Goal: Task Accomplishment & Management: Manage account settings

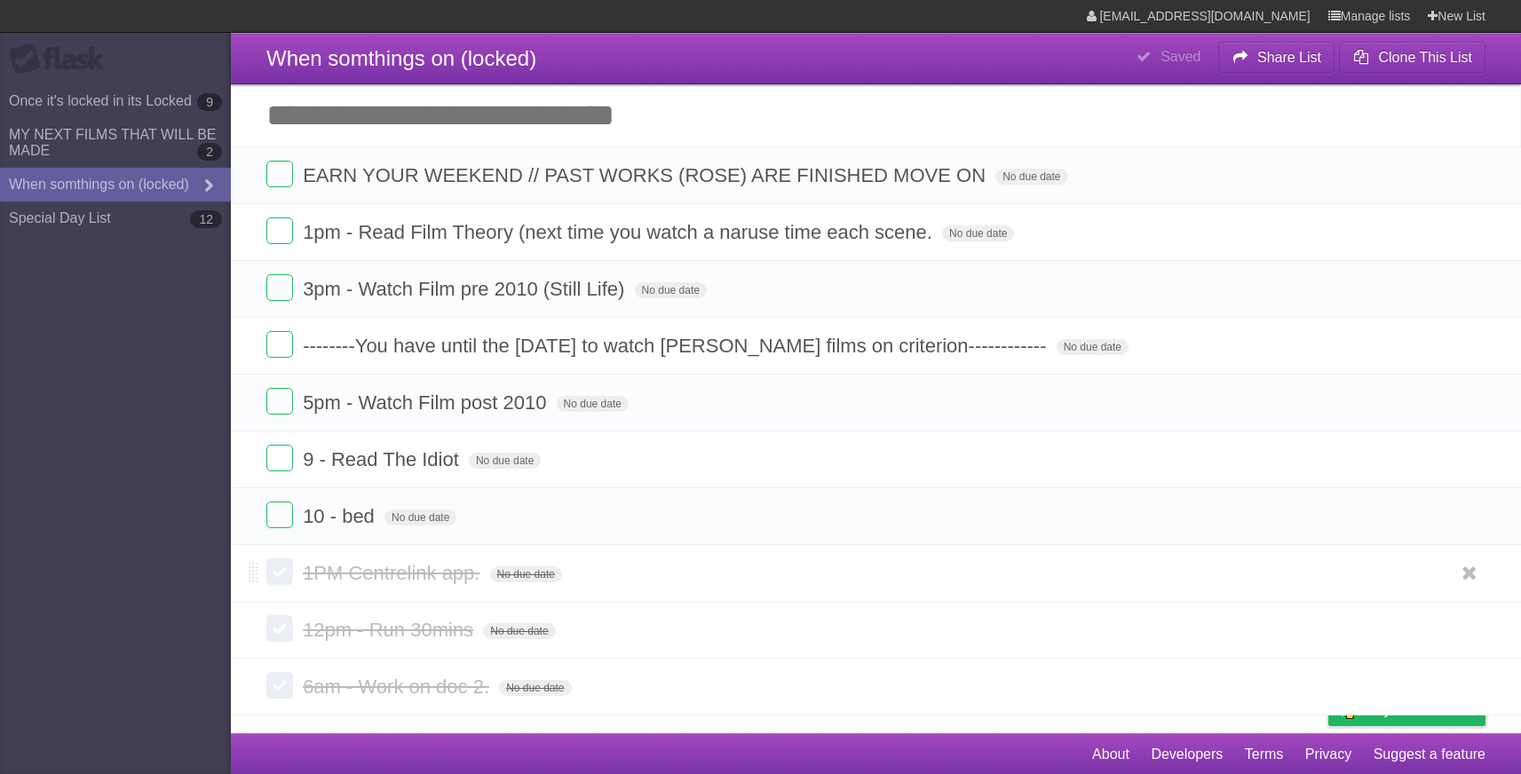
click at [287, 579] on label at bounding box center [279, 571] width 27 height 27
click at [289, 640] on label at bounding box center [279, 628] width 27 height 27
click at [282, 698] on label at bounding box center [279, 685] width 27 height 27
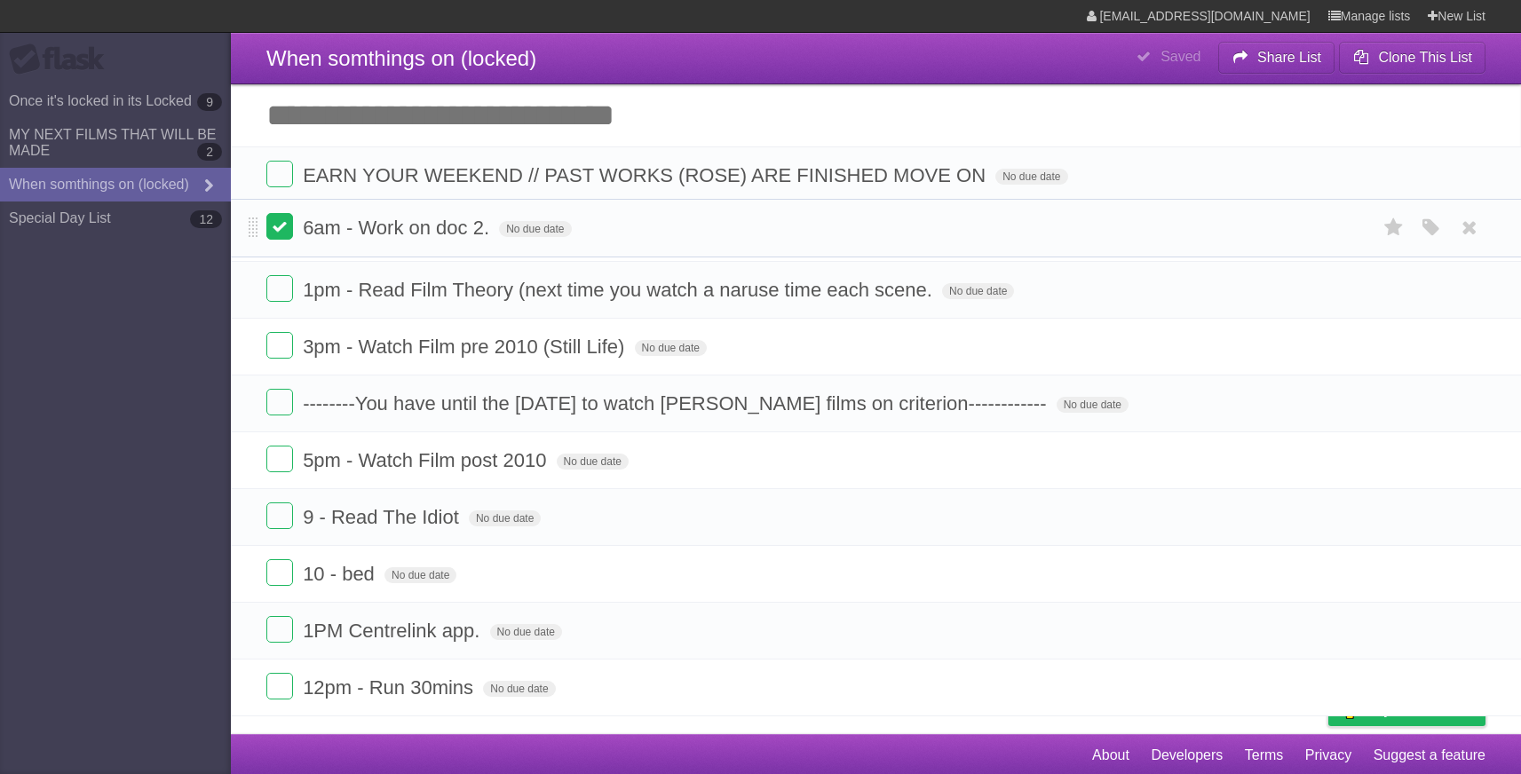
drag, startPoint x: 253, startPoint y: 695, endPoint x: 284, endPoint y: 226, distance: 469.8
click at [284, 226] on form "6am - Work on doc 2. No due date White Red Blue Green Purple Orange" at bounding box center [875, 227] width 1219 height 29
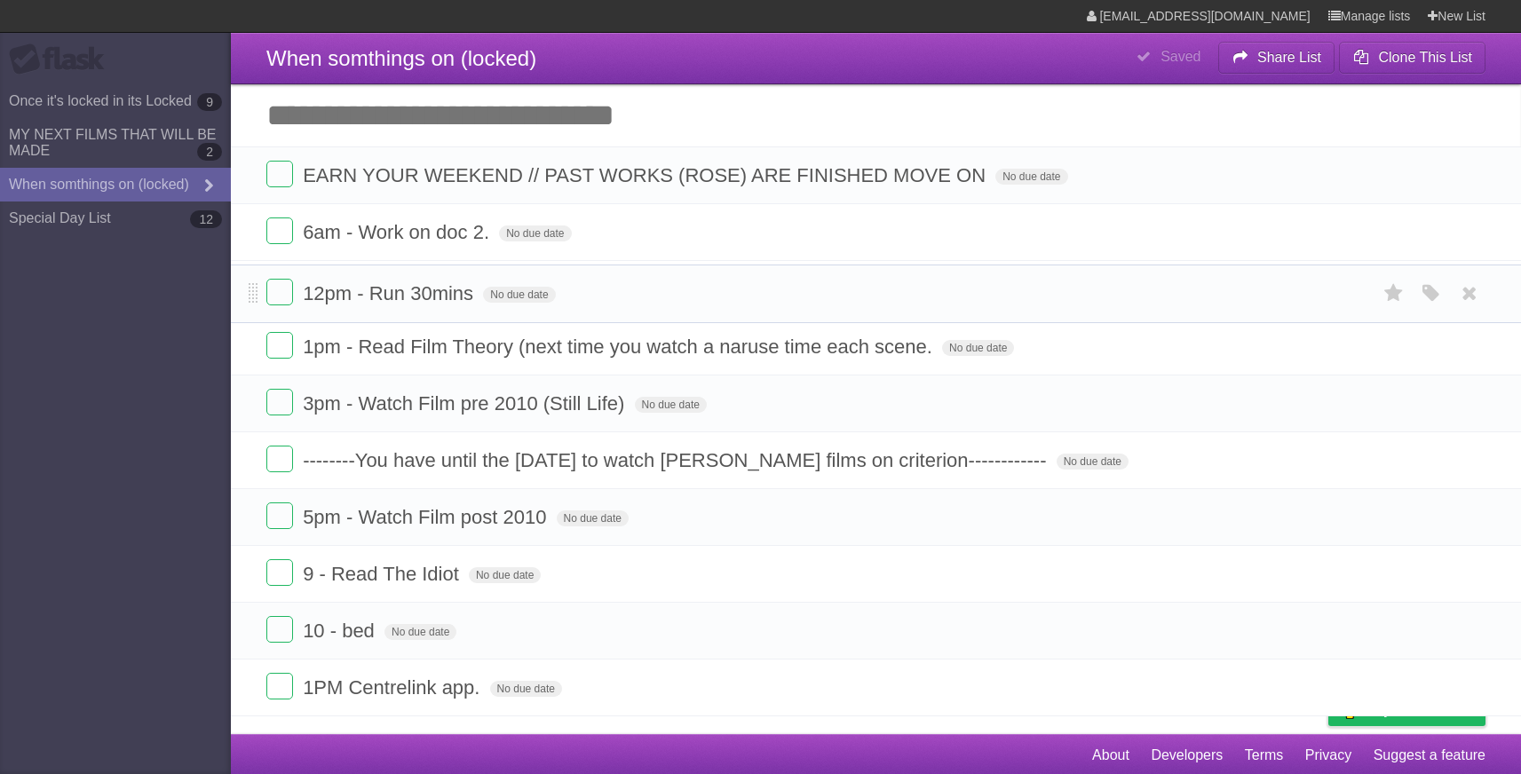
drag, startPoint x: 250, startPoint y: 696, endPoint x: 260, endPoint y: 294, distance: 402.3
click at [260, 294] on li "12pm - Run 30mins No due date White Red Blue Green Purple Orange" at bounding box center [876, 294] width 1290 height 59
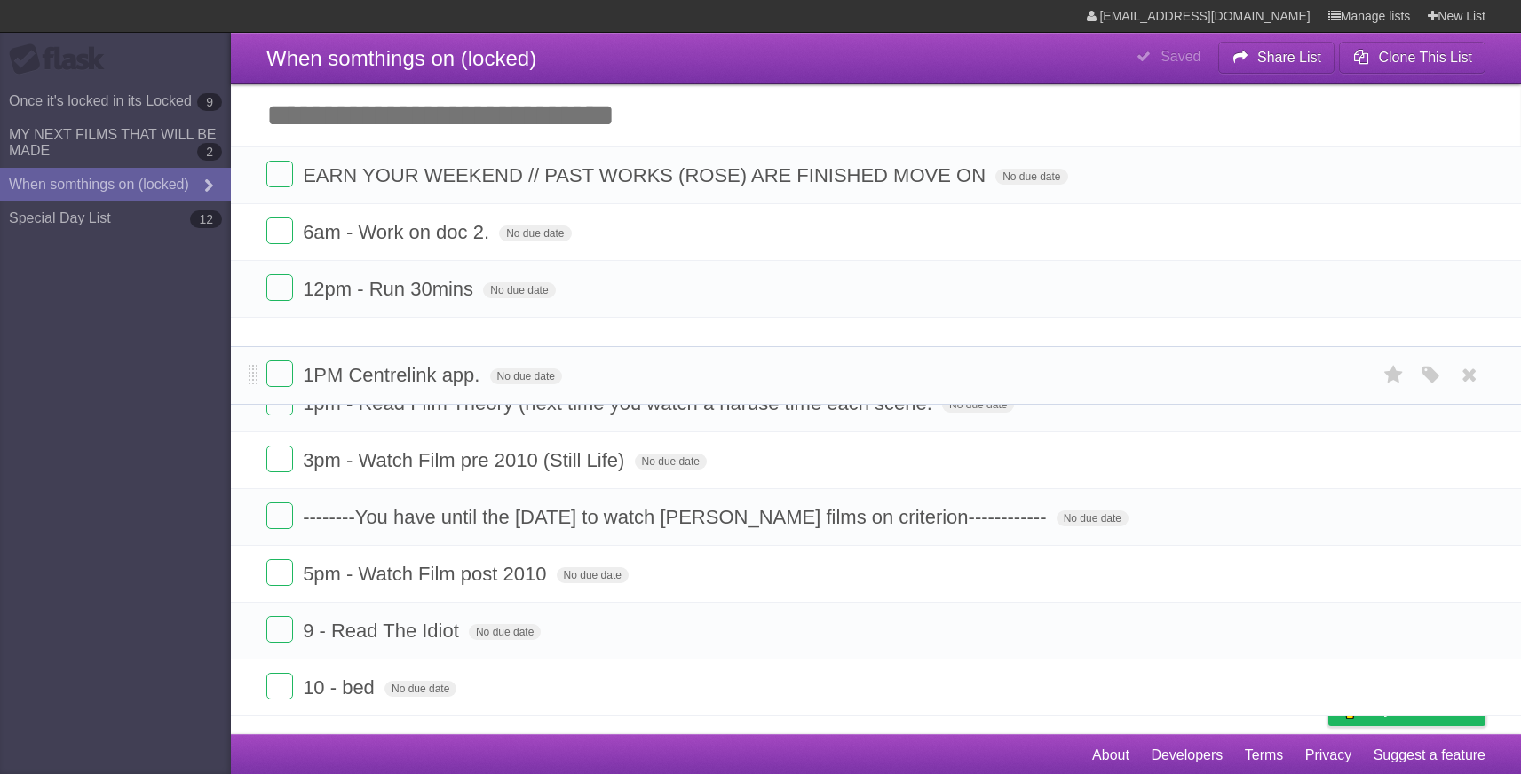
drag, startPoint x: 254, startPoint y: 694, endPoint x: 262, endPoint y: 367, distance: 327.7
click at [262, 367] on li "1PM Centrelink app. No due date White Red Blue Green Purple Orange" at bounding box center [876, 375] width 1290 height 59
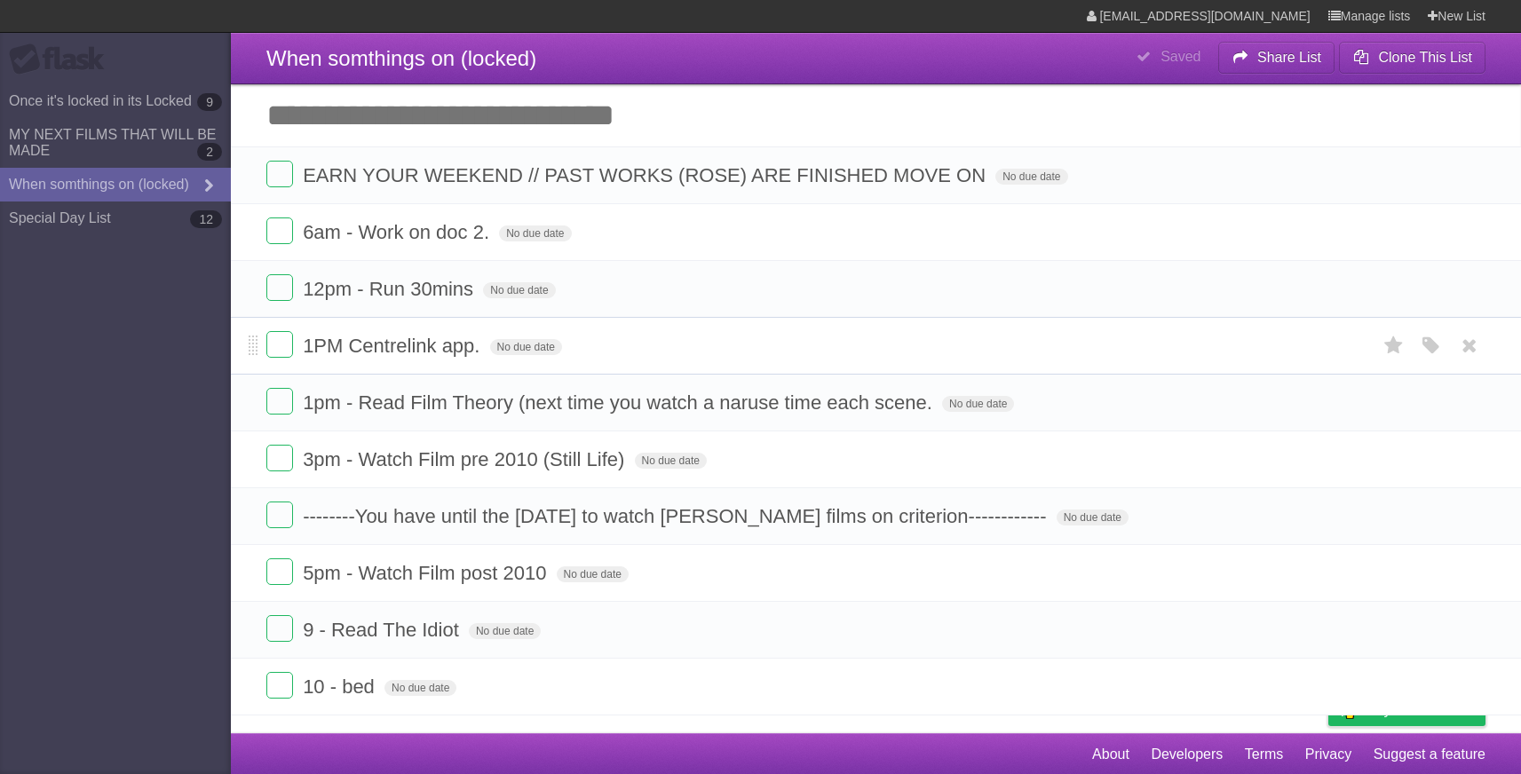
click at [394, 356] on span "1PM Centrelink app." at bounding box center [393, 346] width 181 height 22
click at [394, 356] on input "**********" at bounding box center [396, 347] width 187 height 23
click at [552, 354] on span "No due date" at bounding box center [536, 347] width 72 height 16
click at [468, 354] on span "**********" at bounding box center [399, 346] width 192 height 22
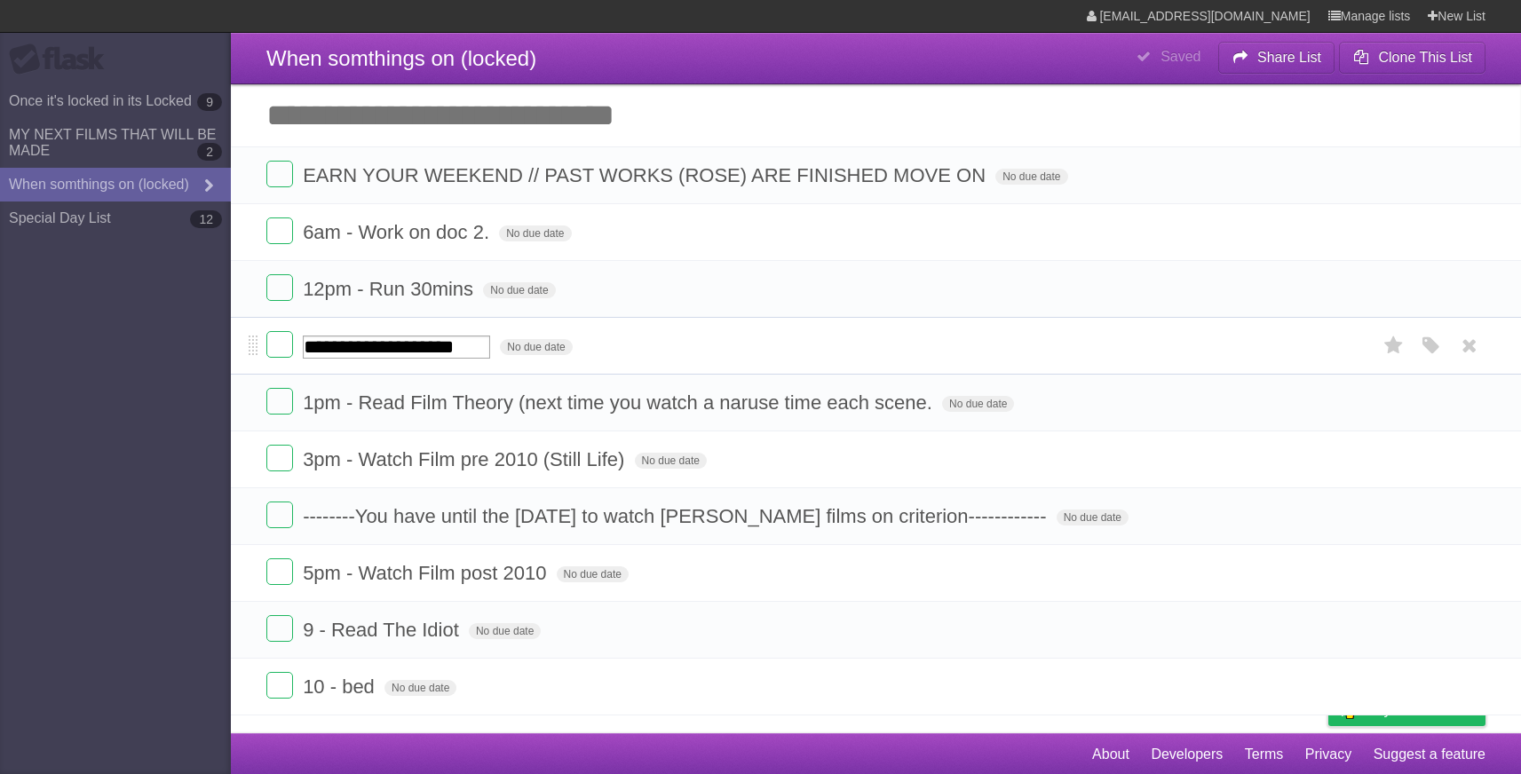
click at [488, 351] on input "**********" at bounding box center [396, 347] width 187 height 23
drag, startPoint x: 503, startPoint y: 357, endPoint x: 356, endPoint y: 355, distance: 147.4
click at [356, 355] on input "**********" at bounding box center [396, 347] width 187 height 23
type input "**********"
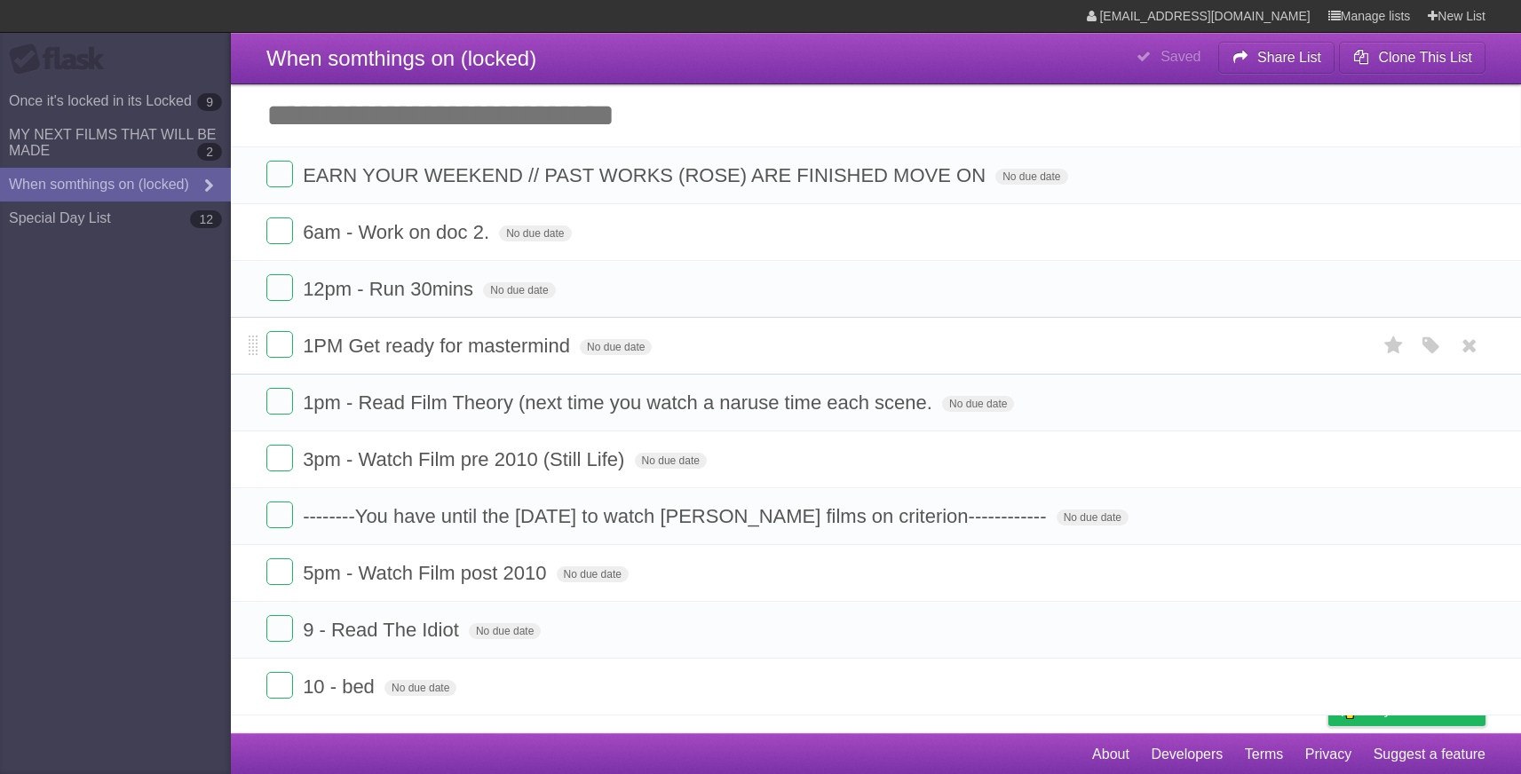
click at [551, 342] on span "1PM Get ready for mastermind" at bounding box center [439, 346] width 272 height 22
click at [490, 352] on input "**********" at bounding box center [396, 347] width 187 height 23
click at [526, 352] on input "**********" at bounding box center [416, 348] width 226 height 26
type input "**********"
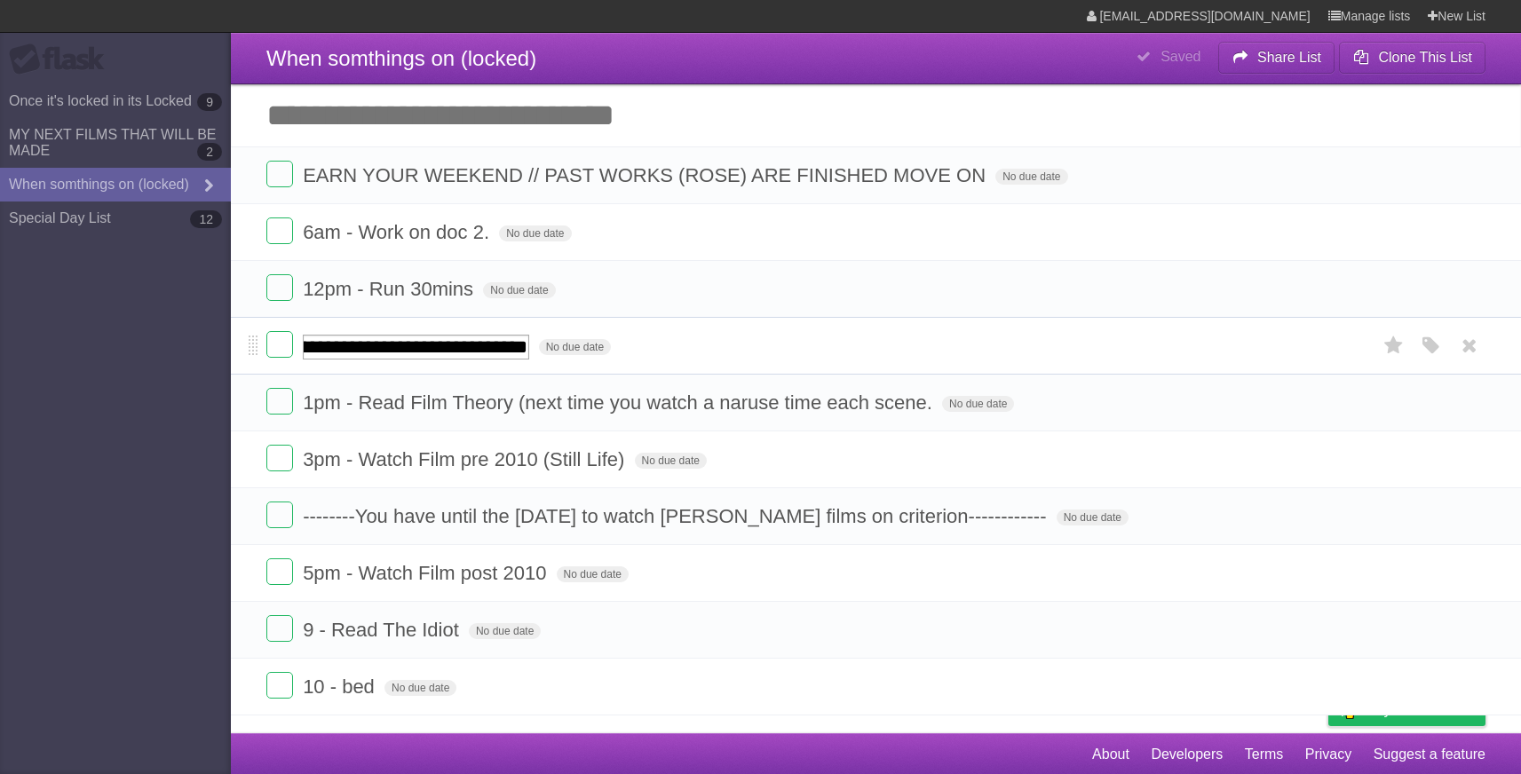
scroll to position [0, 365]
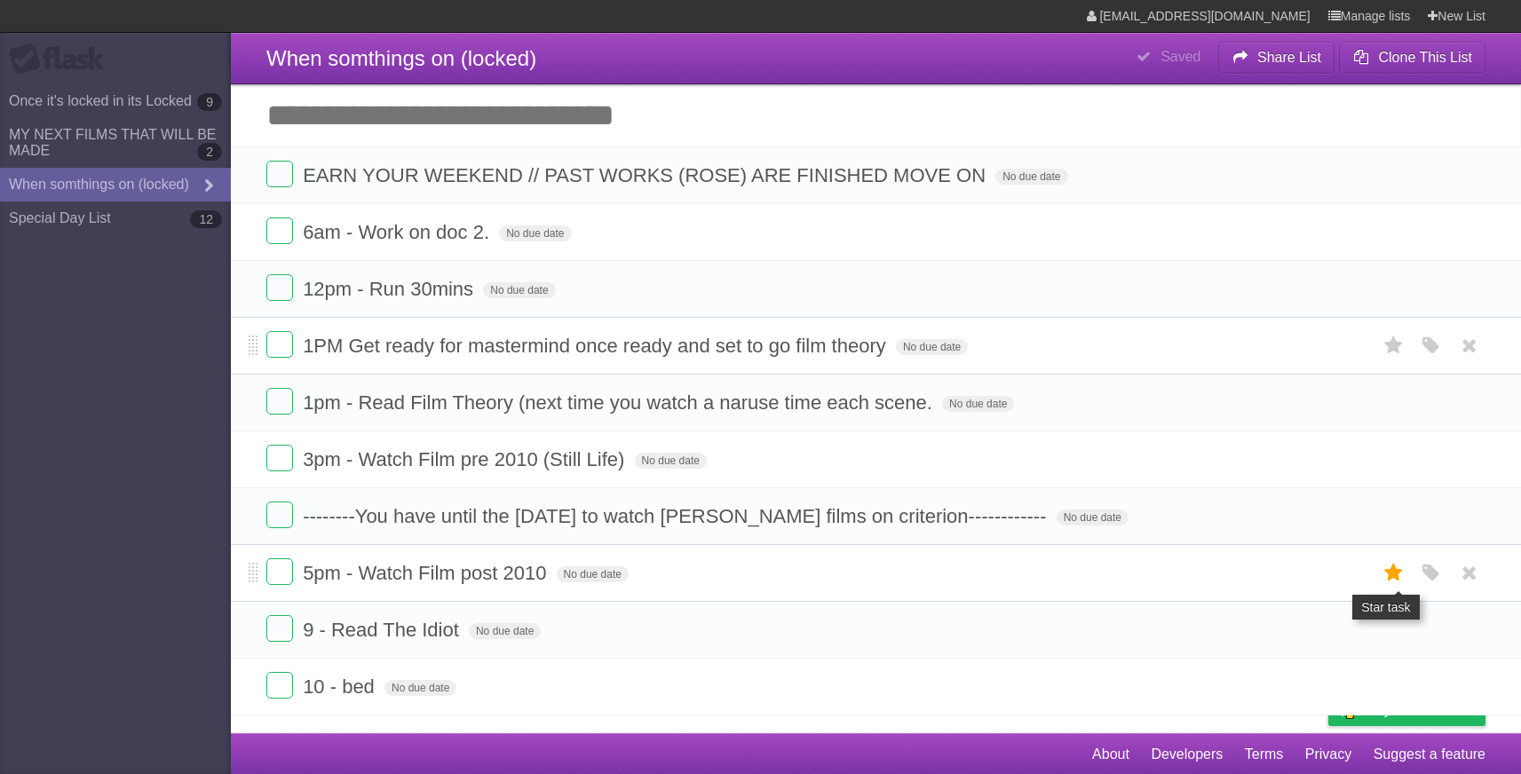
click at [1402, 579] on icon at bounding box center [1393, 572] width 25 height 29
click at [1397, 645] on icon at bounding box center [1393, 629] width 25 height 29
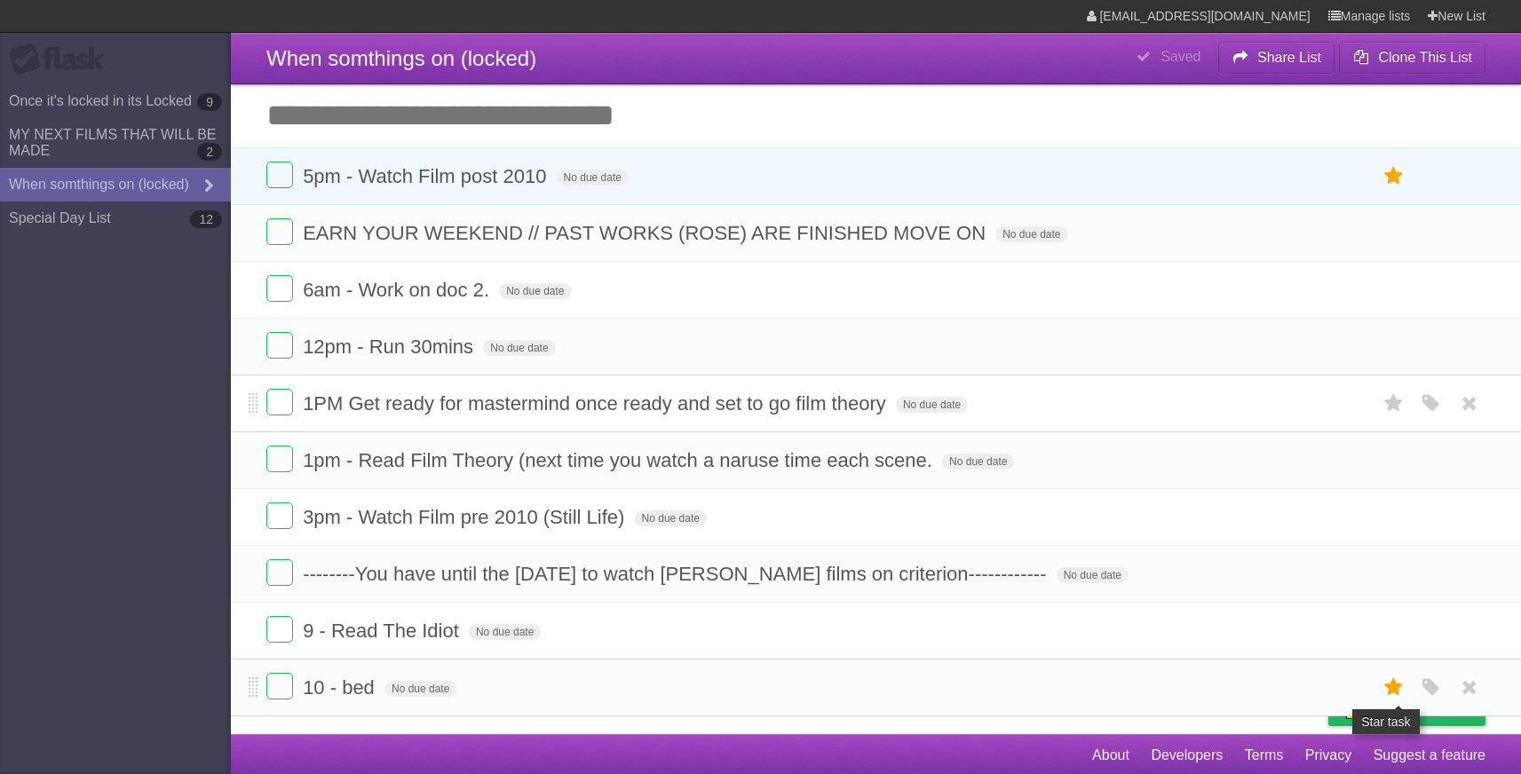
click at [1392, 695] on icon at bounding box center [1393, 687] width 25 height 29
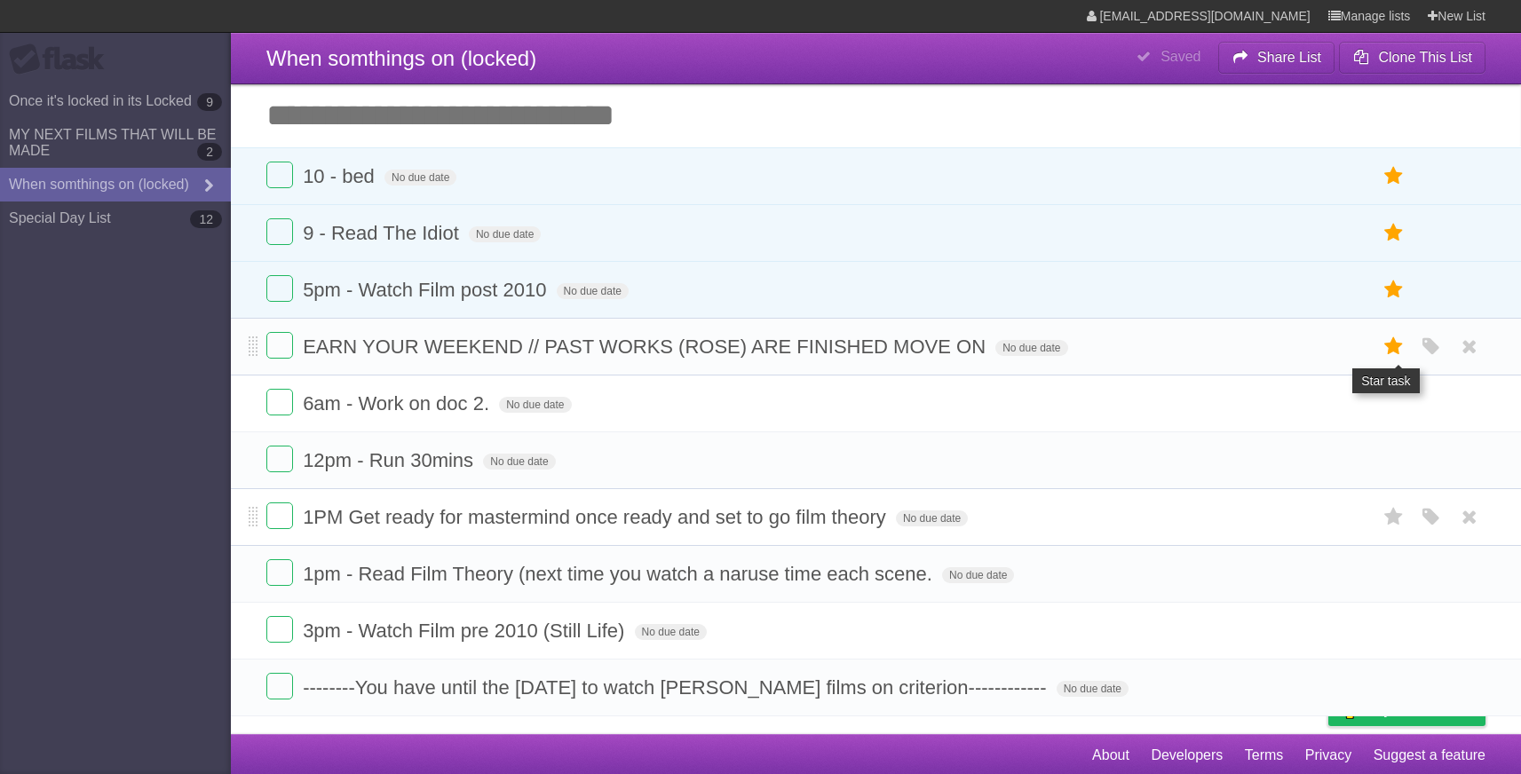
click at [1397, 358] on icon at bounding box center [1393, 346] width 25 height 29
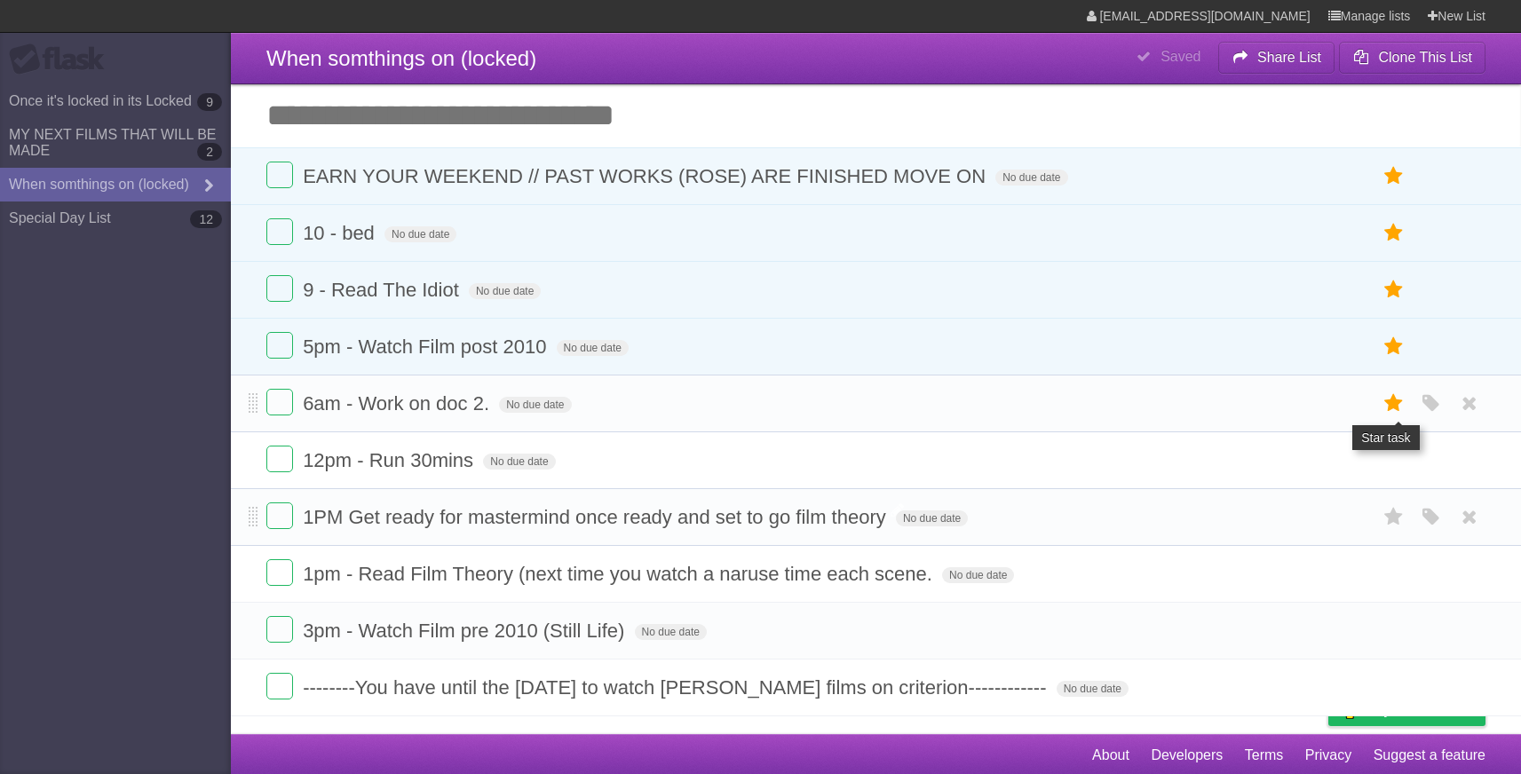
click at [1393, 416] on icon at bounding box center [1393, 403] width 25 height 29
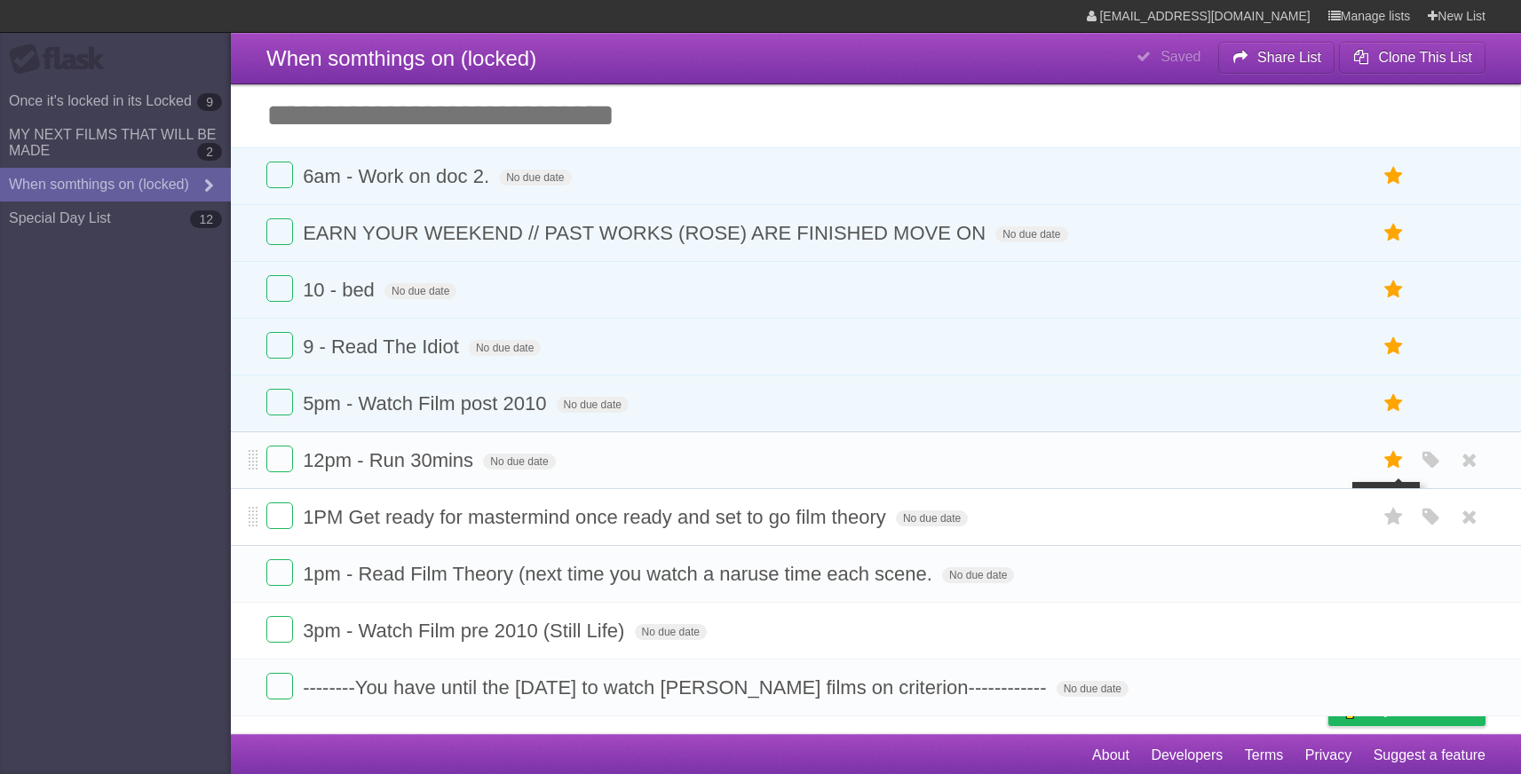
click at [1397, 461] on icon at bounding box center [1393, 460] width 25 height 29
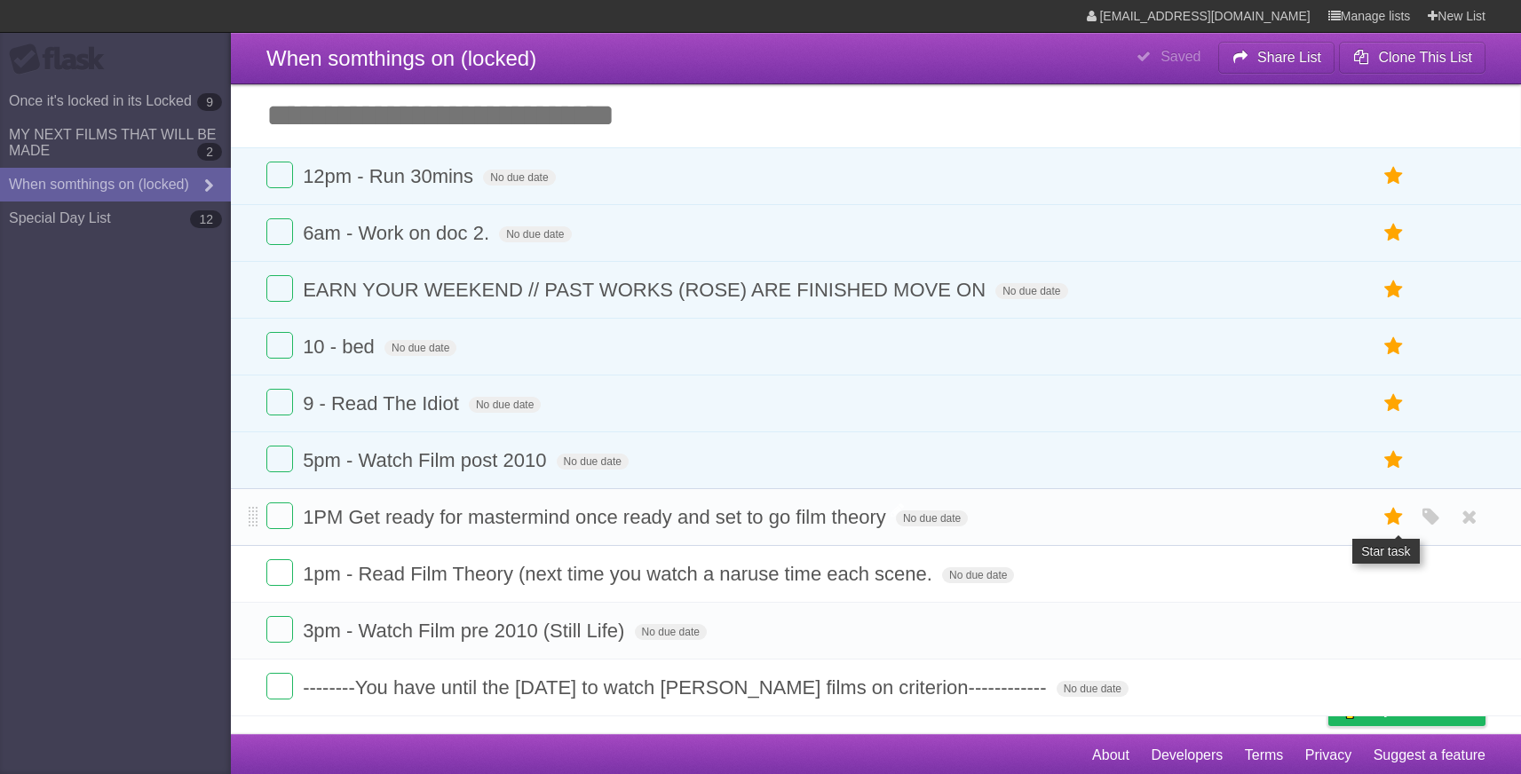
click at [1390, 525] on icon at bounding box center [1393, 517] width 25 height 29
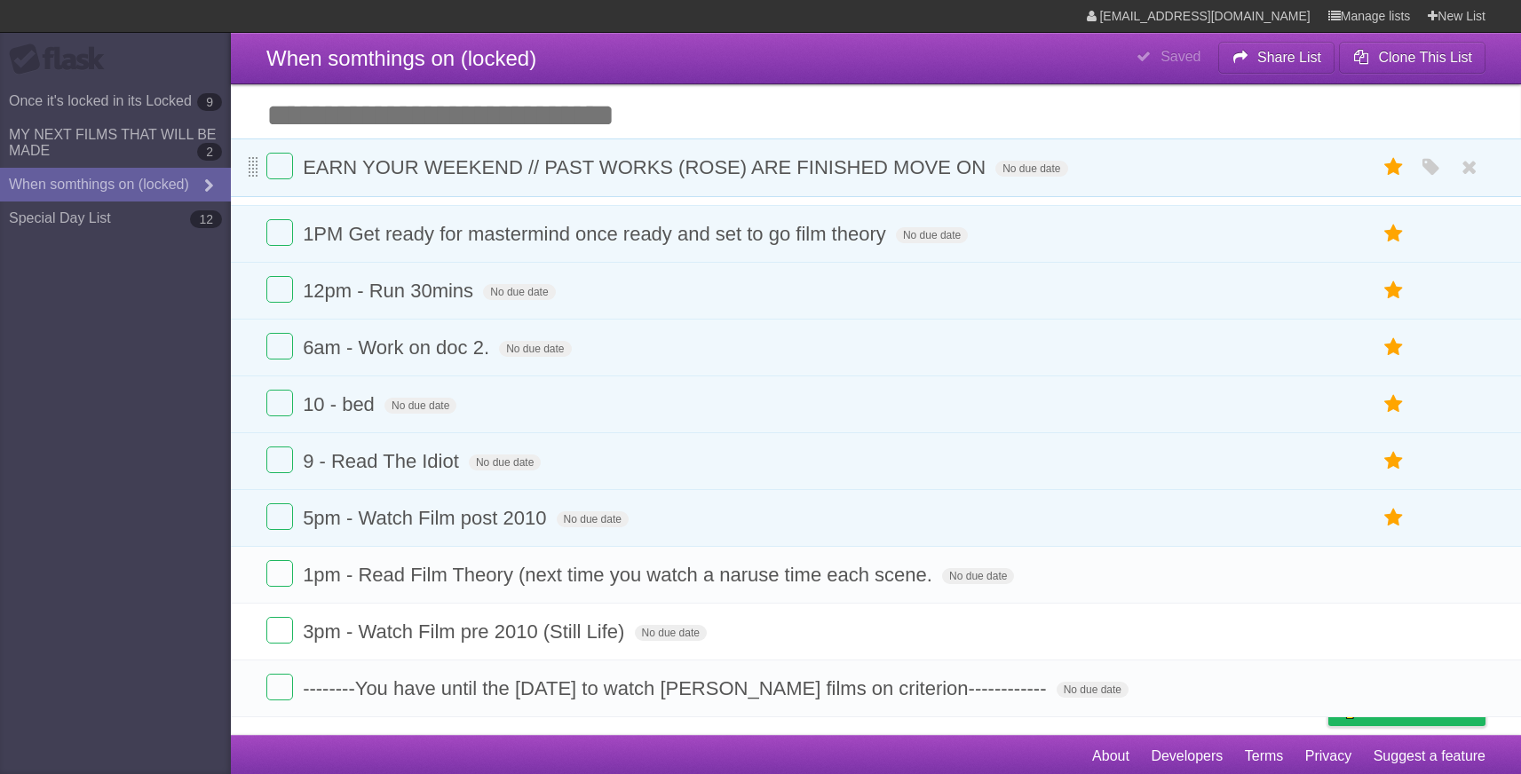
drag, startPoint x: 251, startPoint y: 353, endPoint x: 257, endPoint y: 172, distance: 181.2
click at [257, 172] on span at bounding box center [254, 167] width 10 height 21
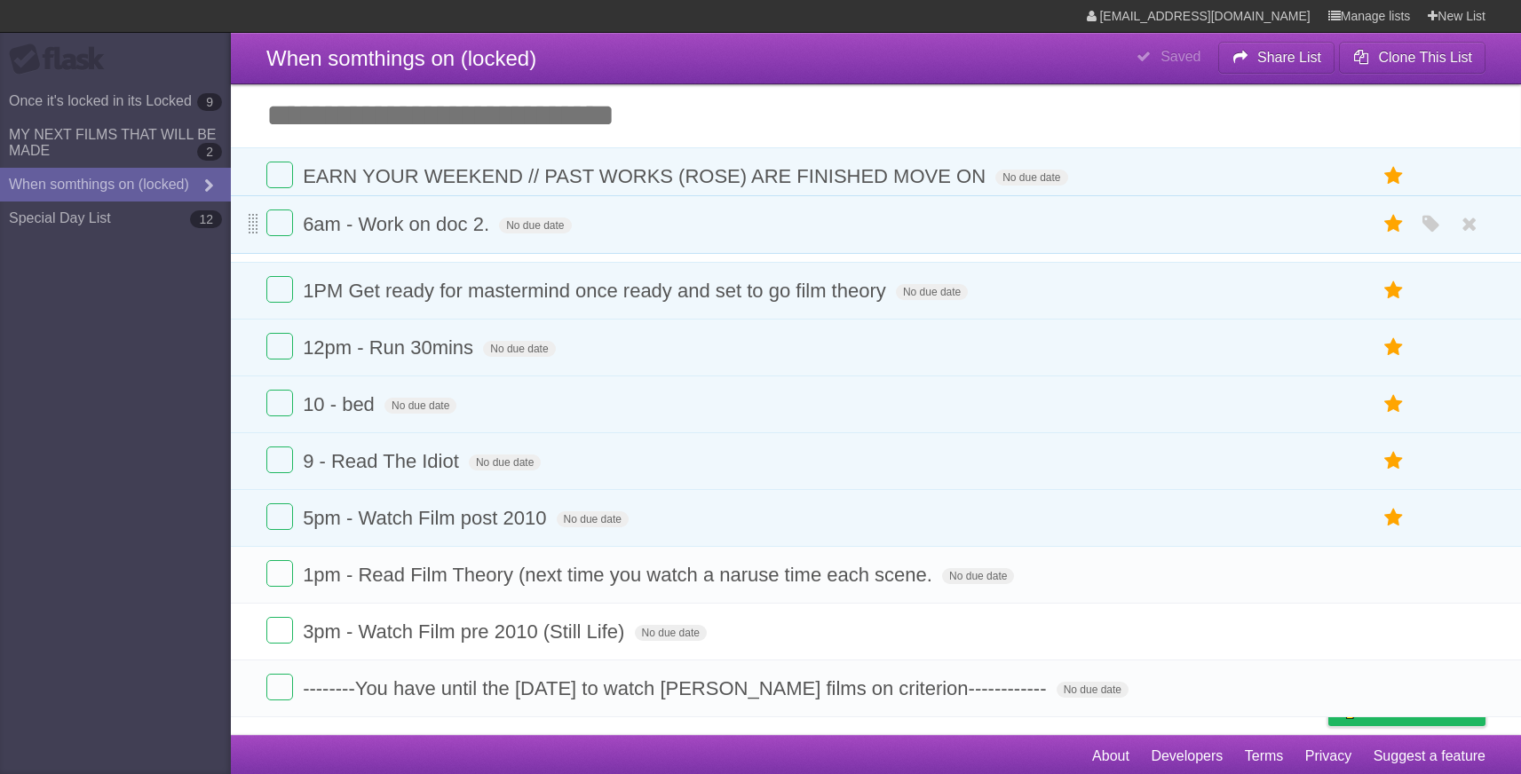
drag, startPoint x: 255, startPoint y: 357, endPoint x: 254, endPoint y: 237, distance: 119.9
click at [254, 235] on span at bounding box center [254, 224] width 10 height 21
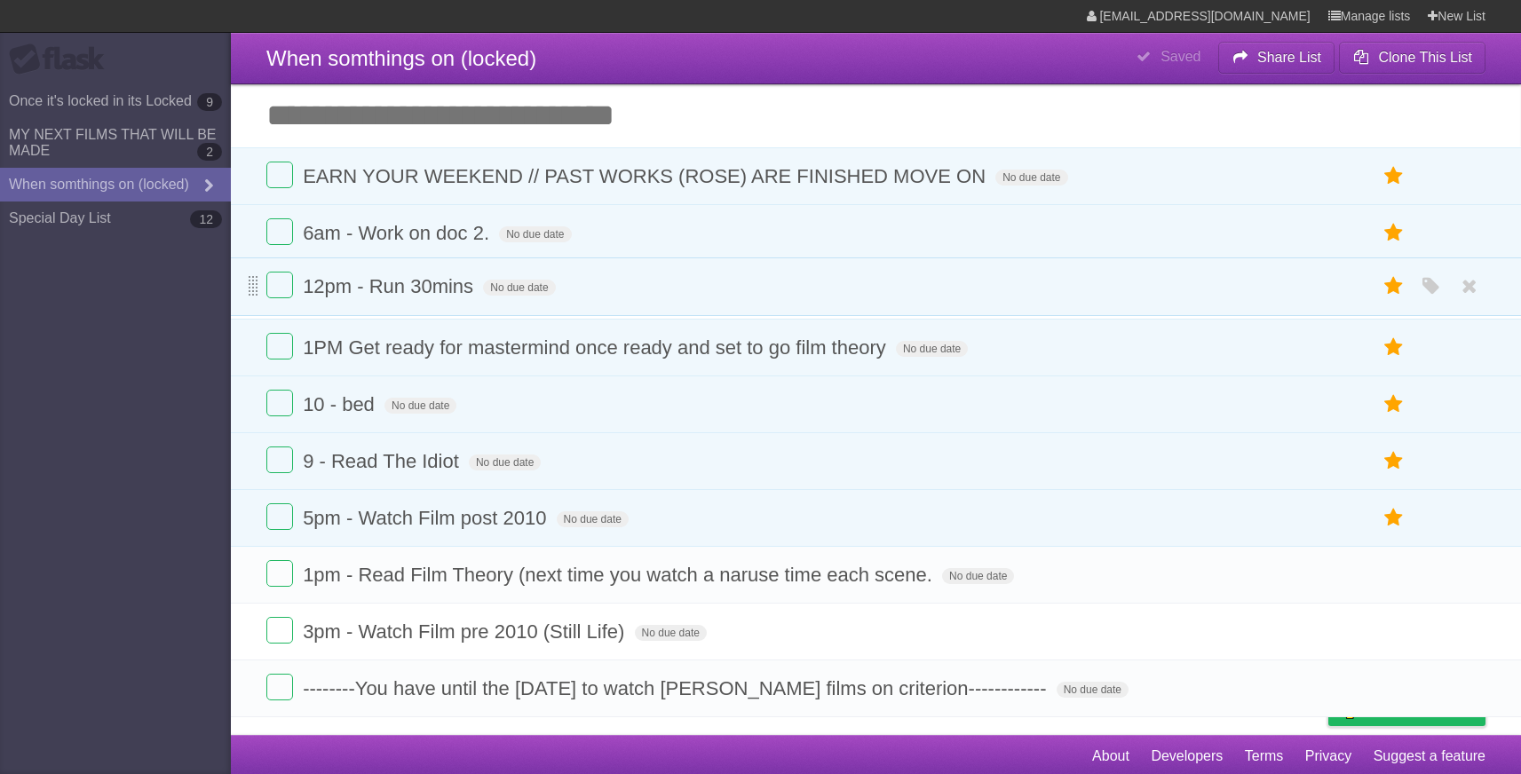
drag, startPoint x: 257, startPoint y: 352, endPoint x: 257, endPoint y: 291, distance: 60.4
click at [257, 290] on span at bounding box center [254, 286] width 10 height 21
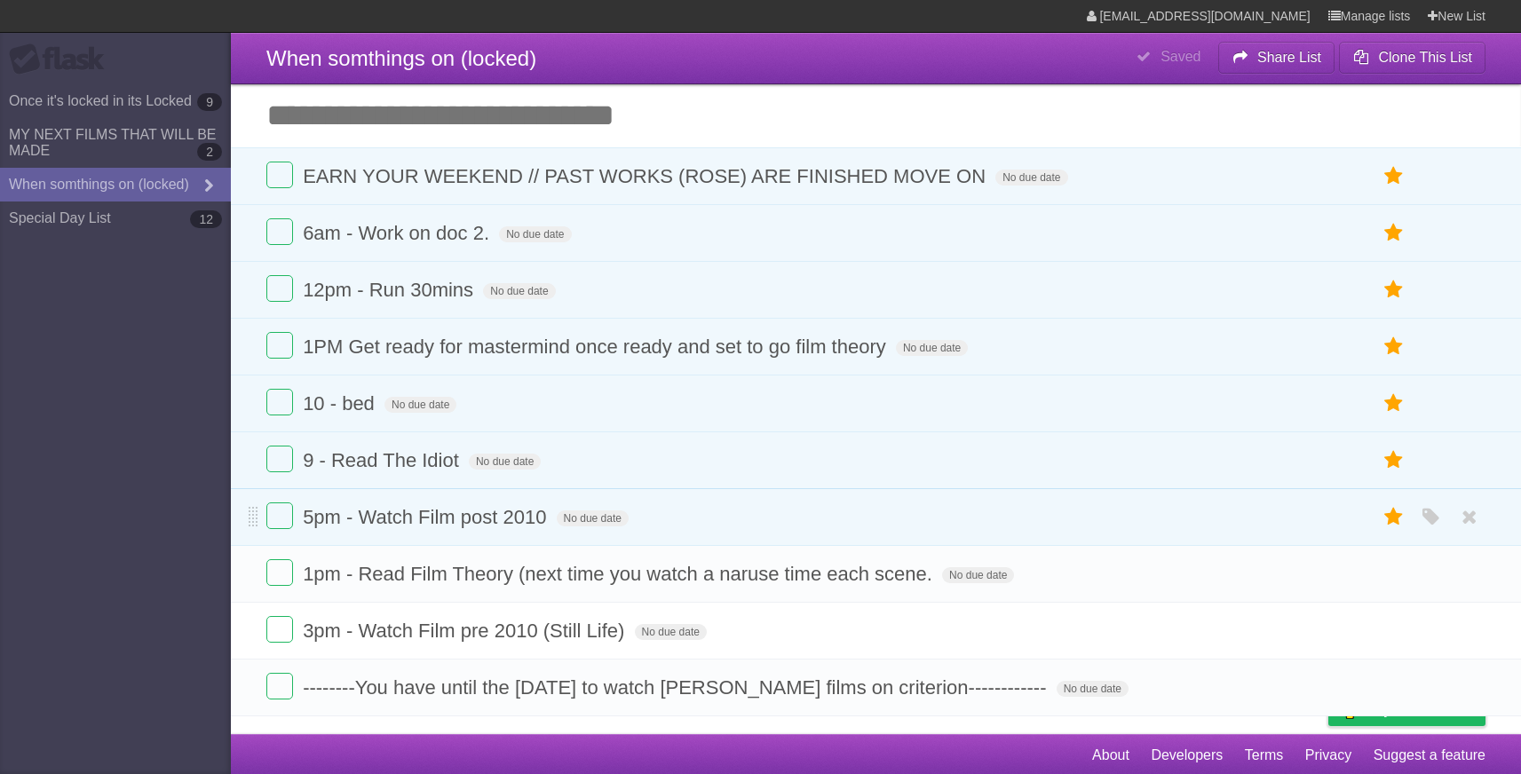
click at [248, 519] on li "5pm - Watch Film post 2010 No due date White Red Blue Green Purple Orange" at bounding box center [876, 517] width 1290 height 58
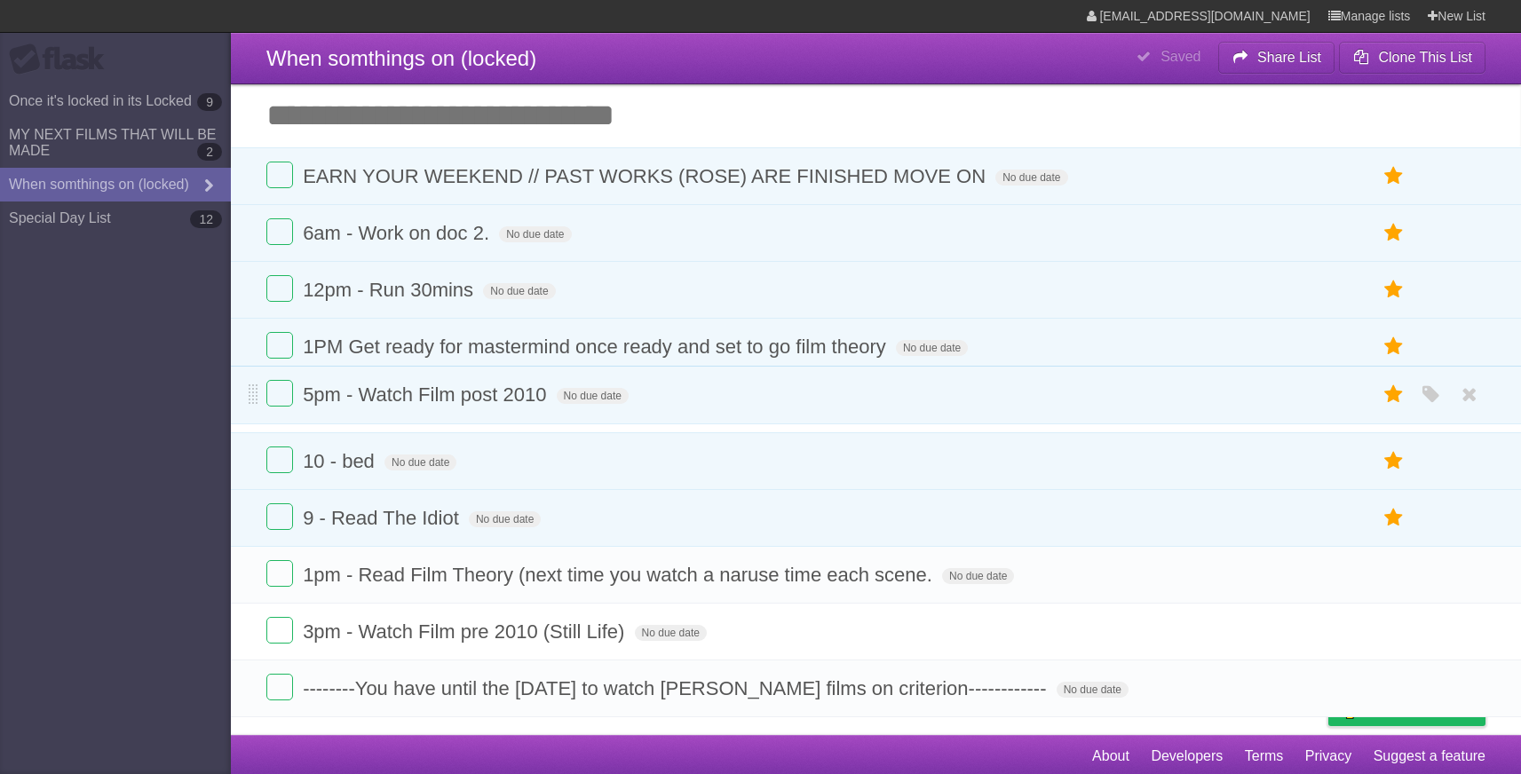
drag, startPoint x: 253, startPoint y: 524, endPoint x: 262, endPoint y: 397, distance: 127.3
click at [262, 397] on li "5pm - Watch Film post 2010 No due date White Red Blue Green Purple Orange" at bounding box center [876, 395] width 1290 height 59
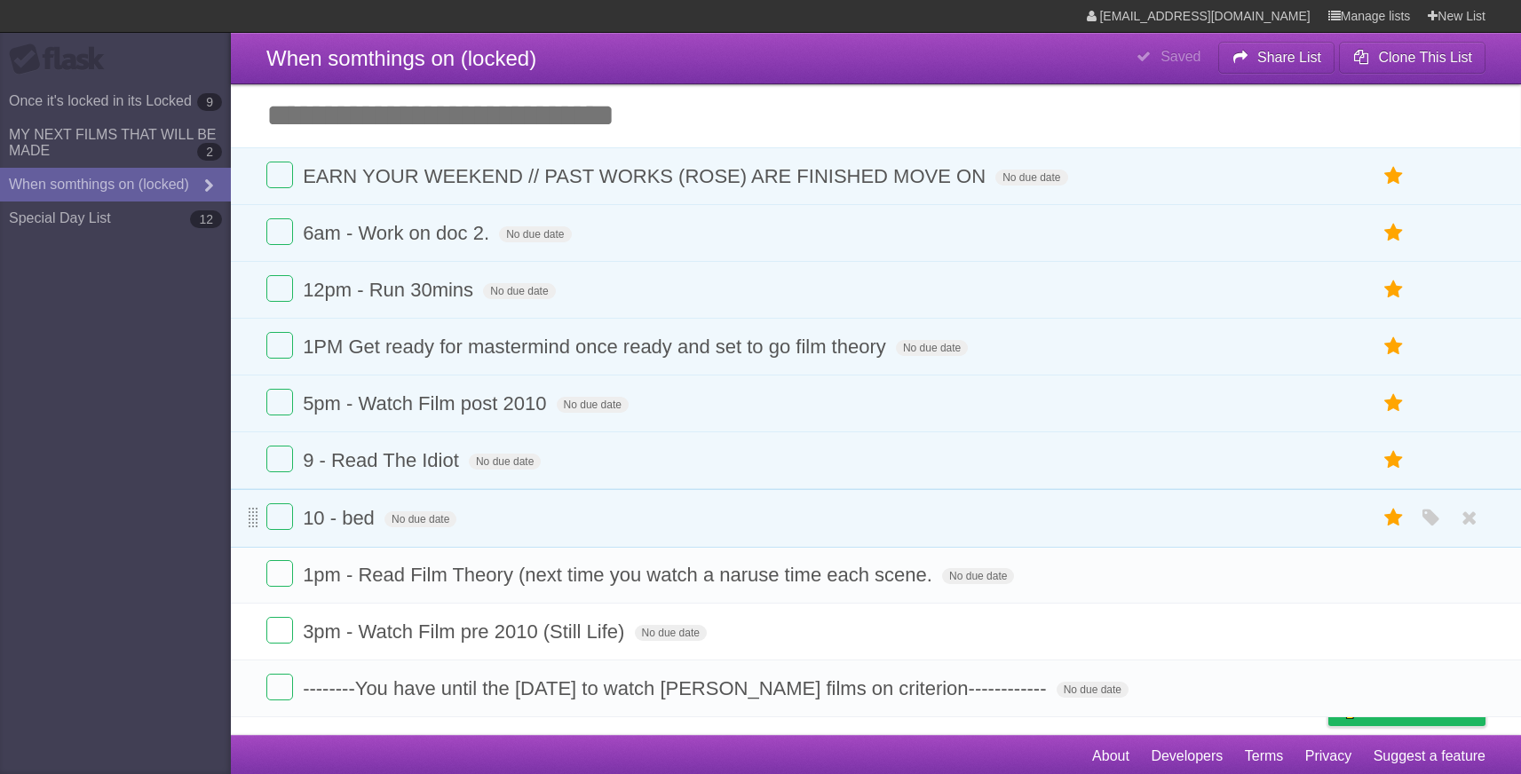
drag, startPoint x: 256, startPoint y: 469, endPoint x: 251, endPoint y: 523, distance: 54.3
click at [251, 523] on span at bounding box center [254, 518] width 10 height 21
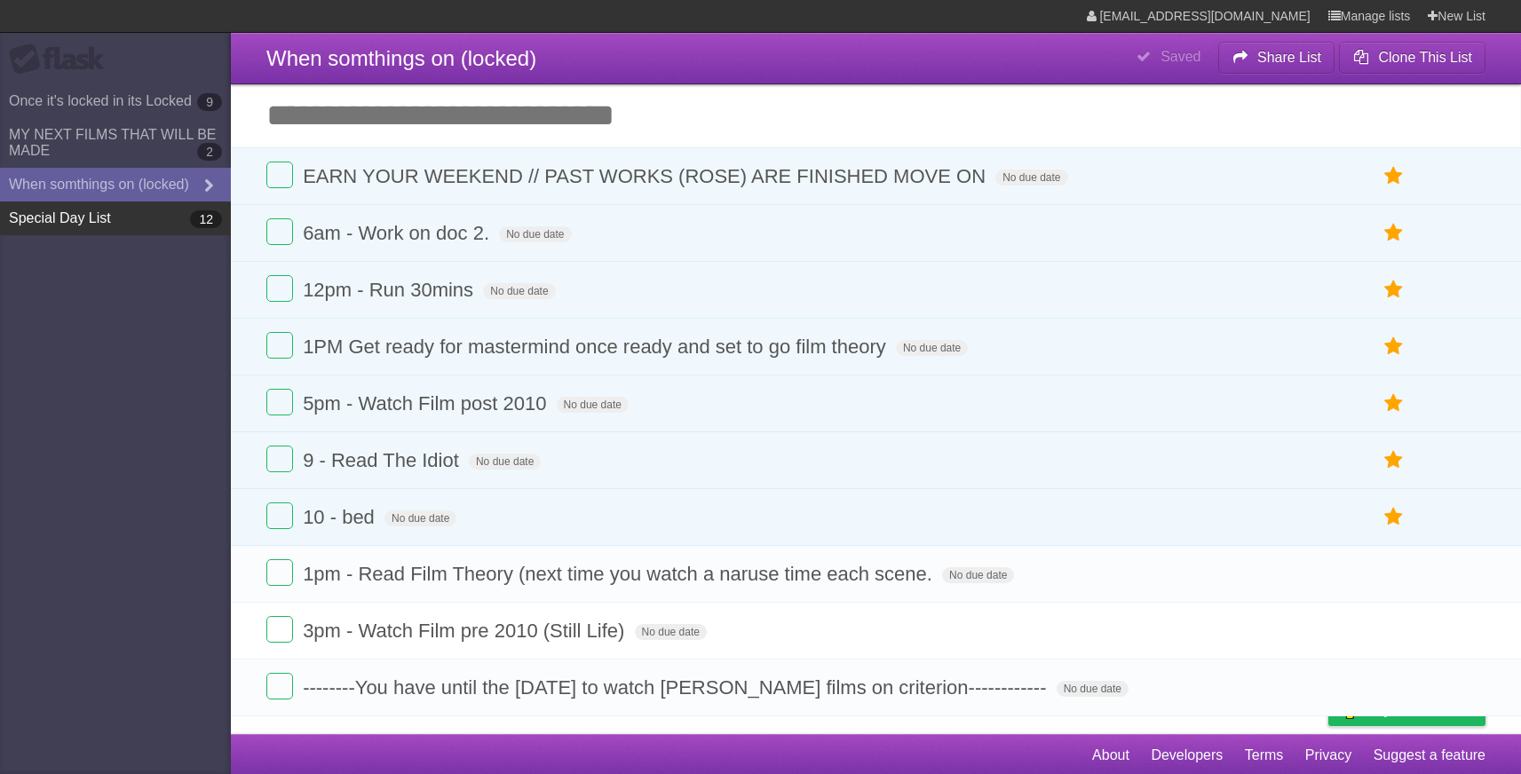
click at [51, 212] on link "Special Day List 12" at bounding box center [115, 219] width 231 height 34
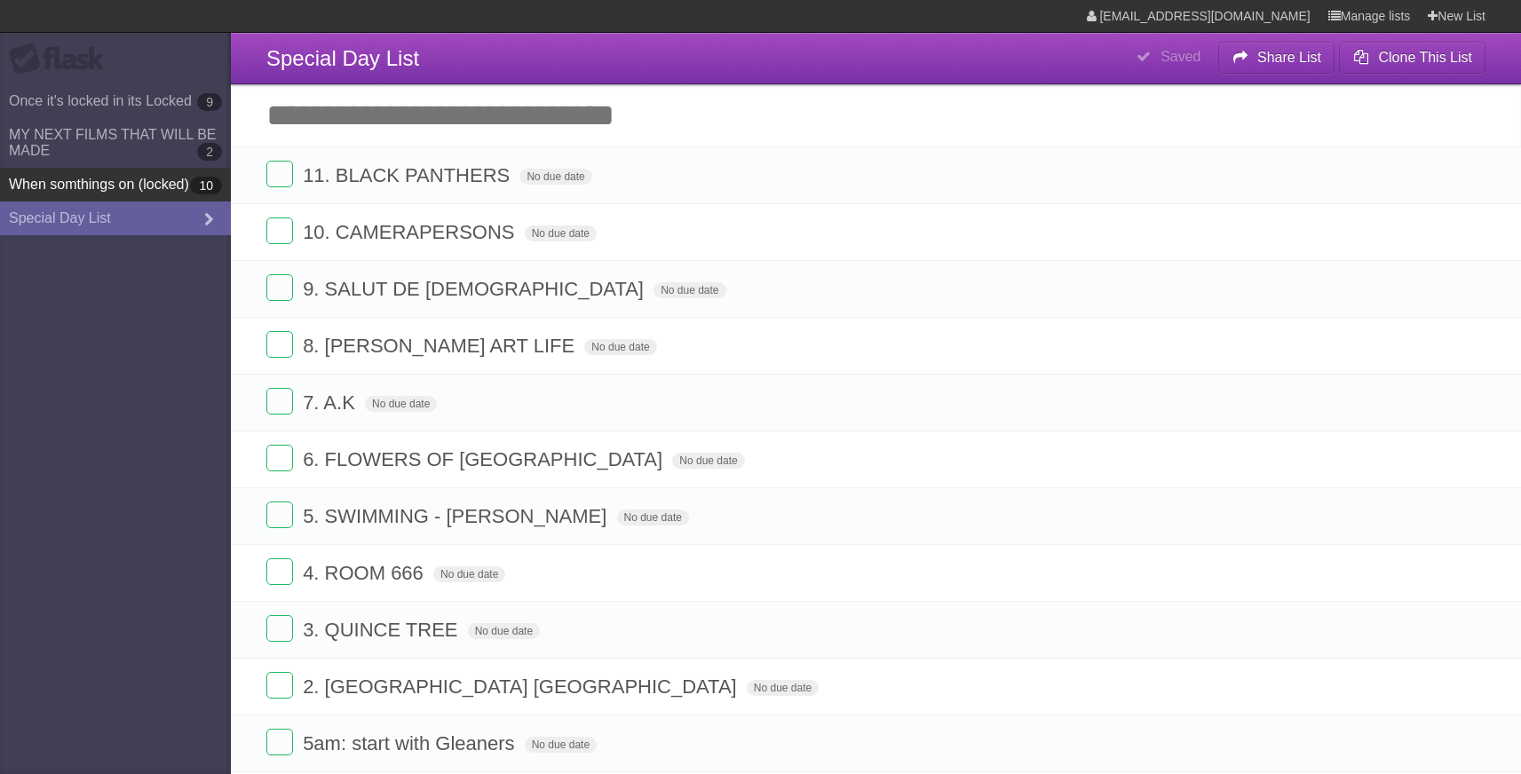
click at [166, 191] on link "When somthings on (locked) 10" at bounding box center [115, 185] width 231 height 34
